Goal: Navigation & Orientation: Find specific page/section

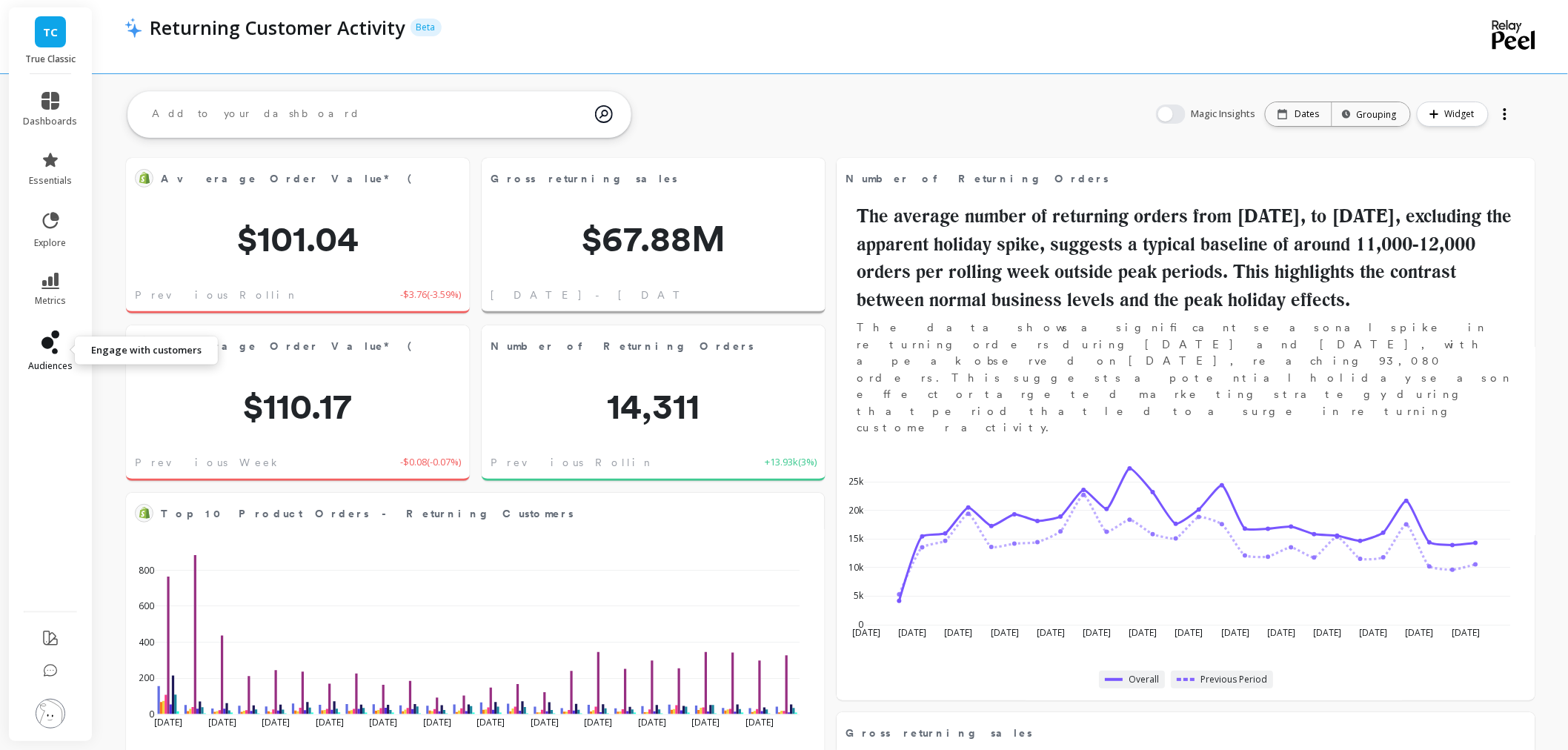
scroll to position [395, 642]
click at [40, 353] on link "audiences" at bounding box center [51, 351] width 54 height 41
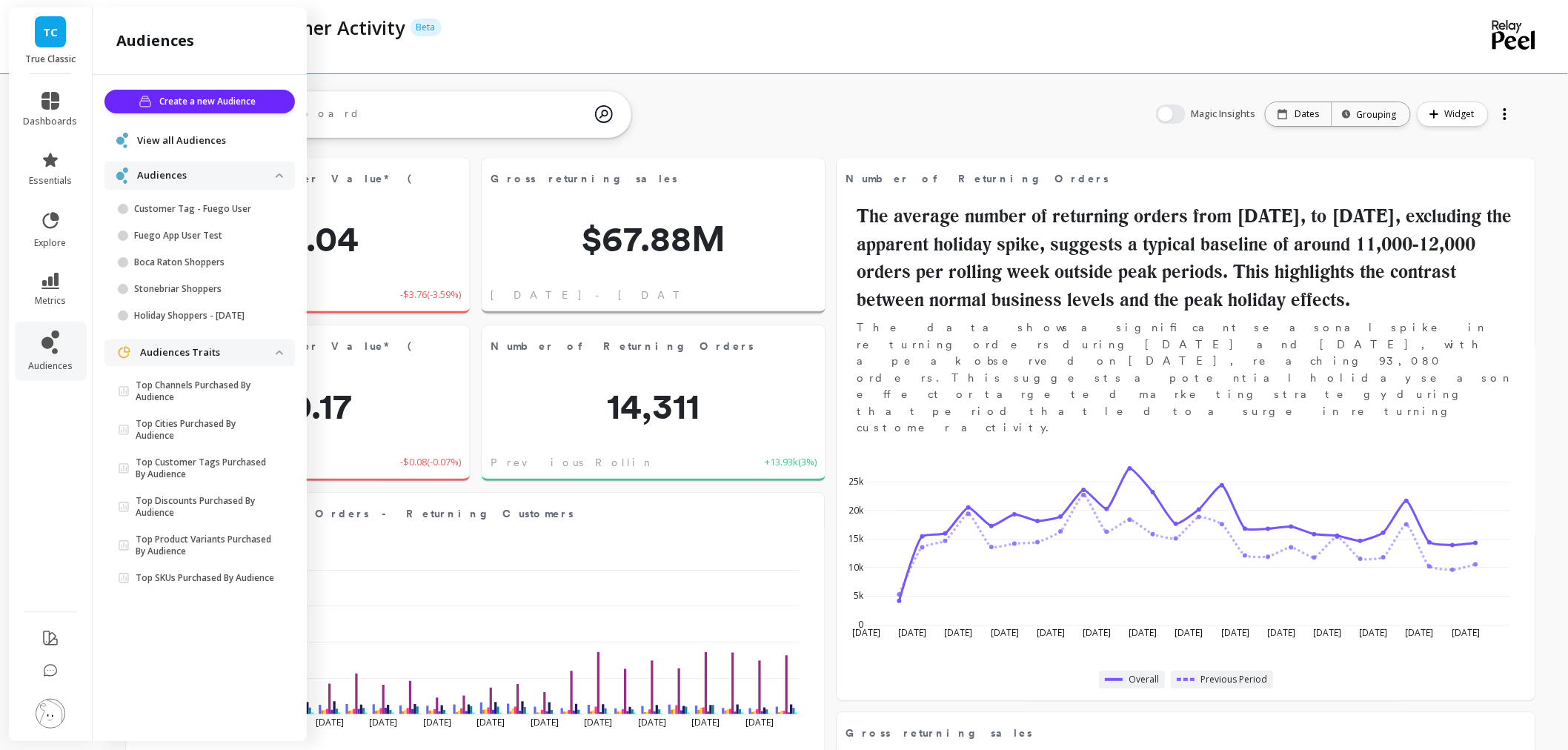
click at [198, 136] on span "View all Audiences" at bounding box center [181, 141] width 89 height 15
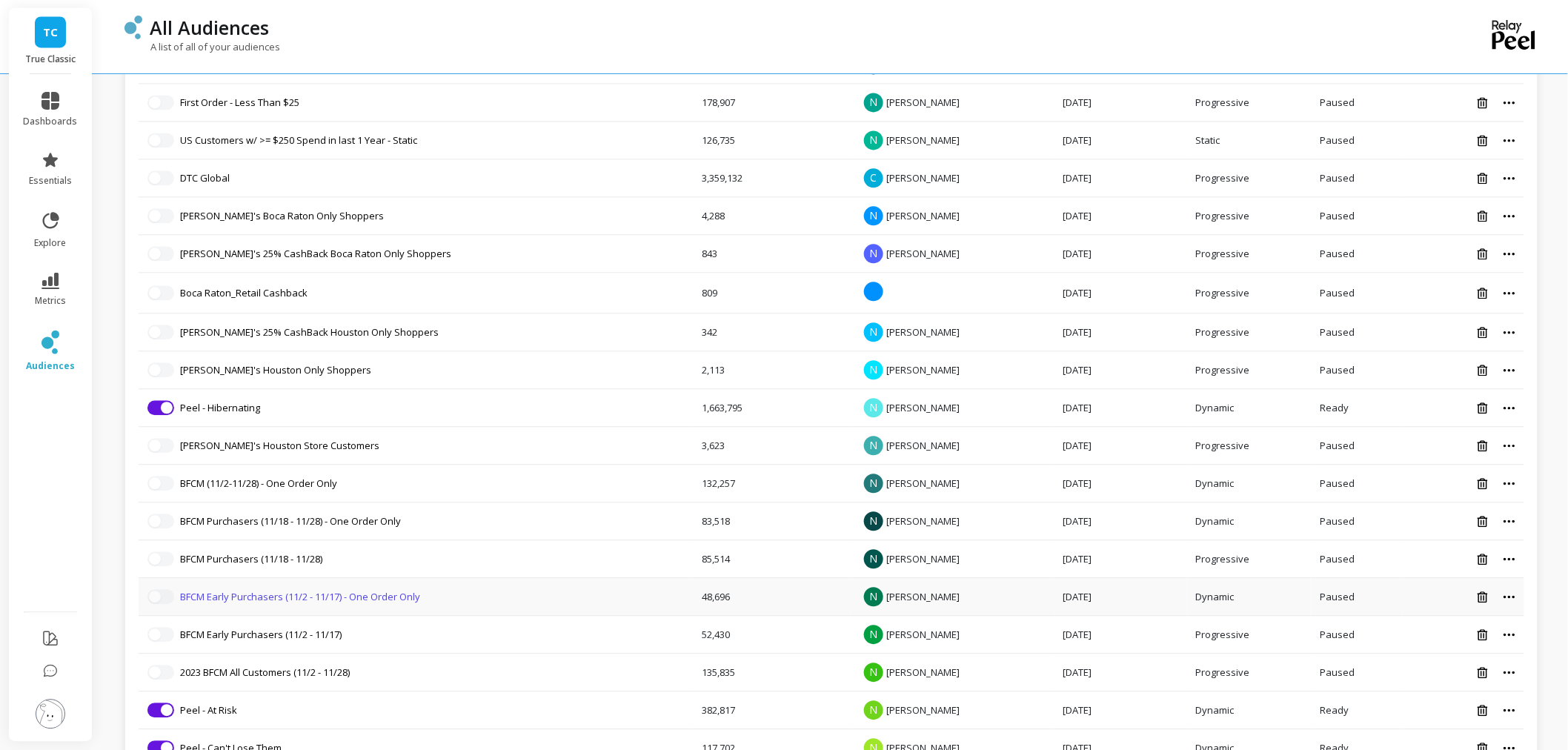
scroll to position [1318, 0]
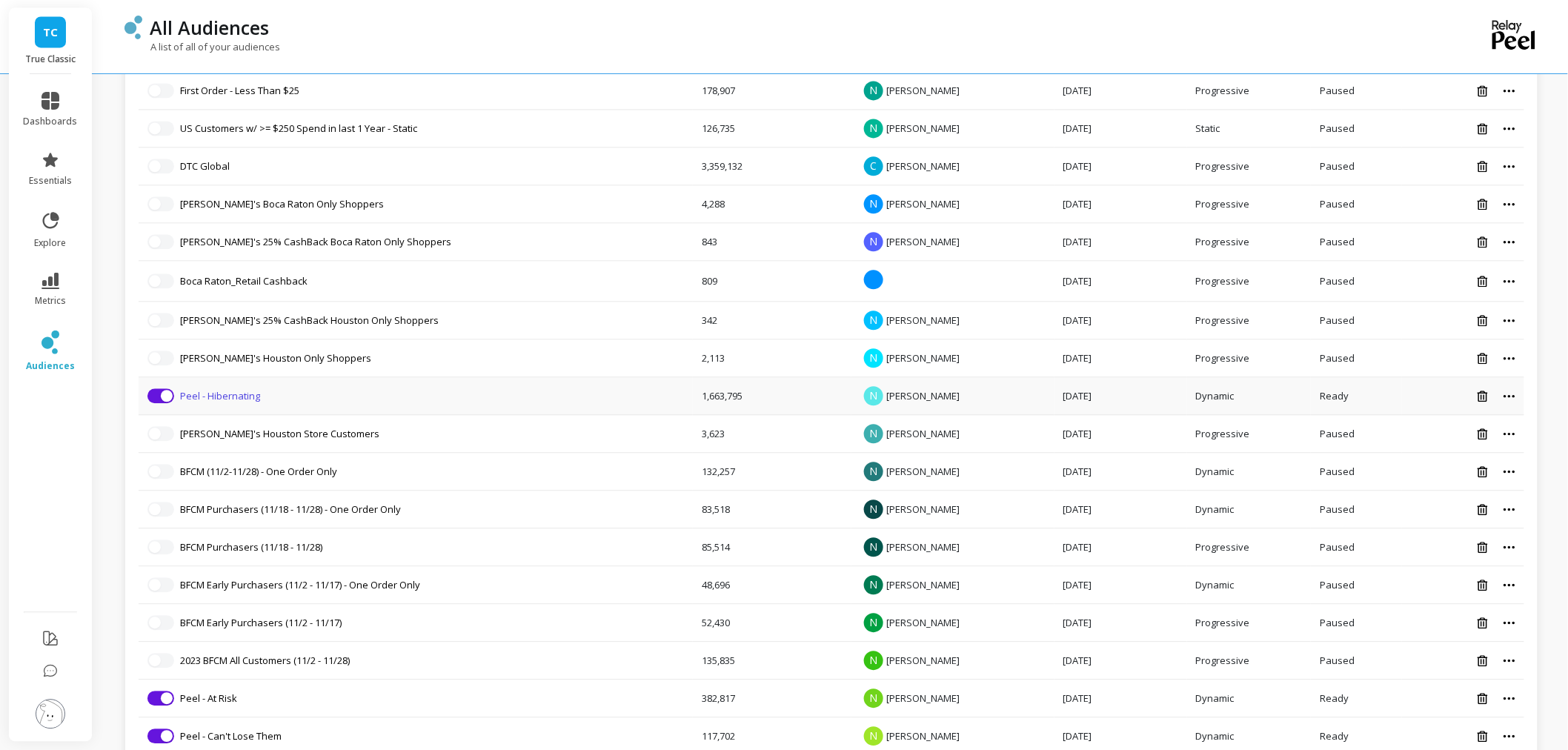
click at [238, 396] on link "Peel - Hibernating" at bounding box center [220, 396] width 80 height 14
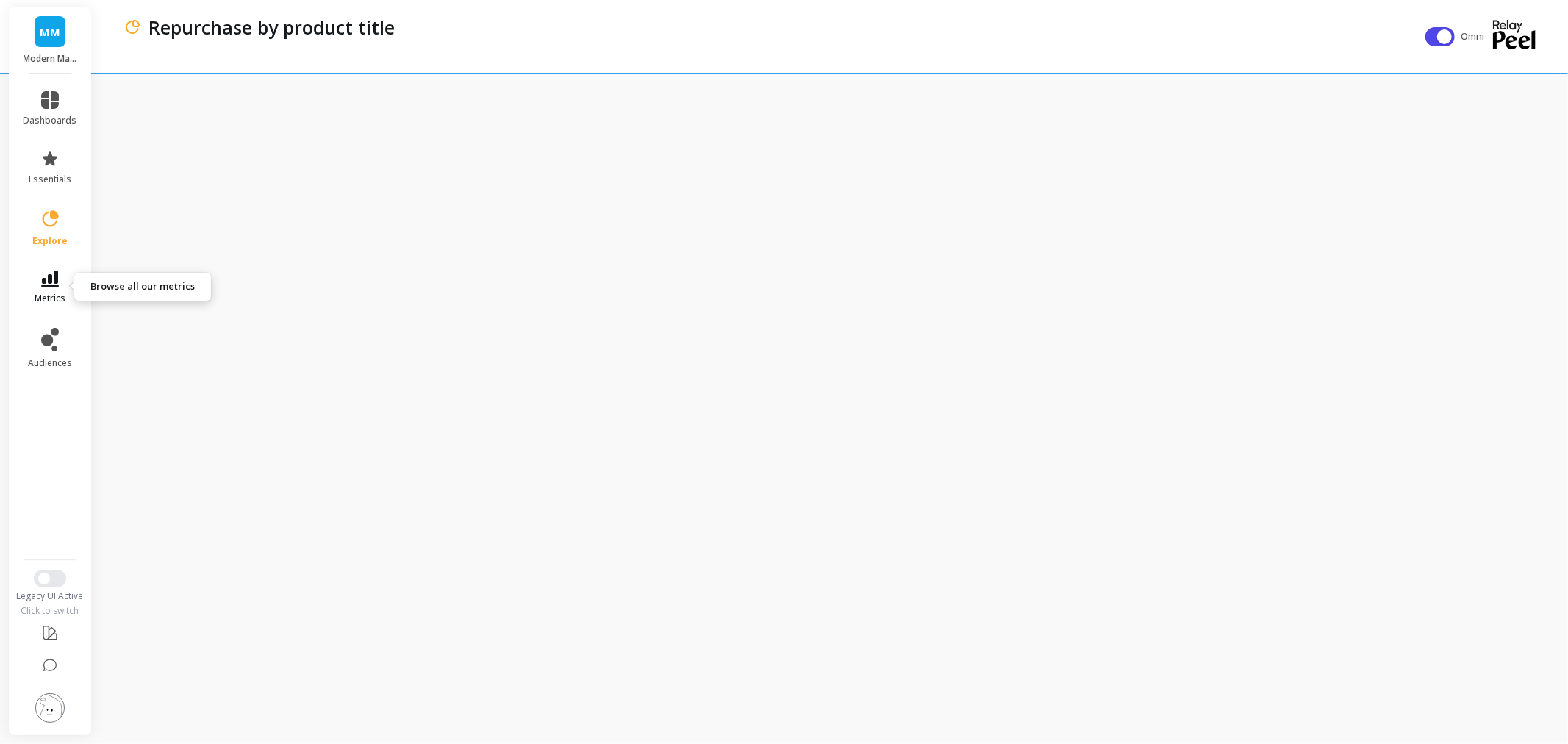
click at [39, 293] on span "metrics" at bounding box center [49, 299] width 31 height 12
